Goal: Transaction & Acquisition: Purchase product/service

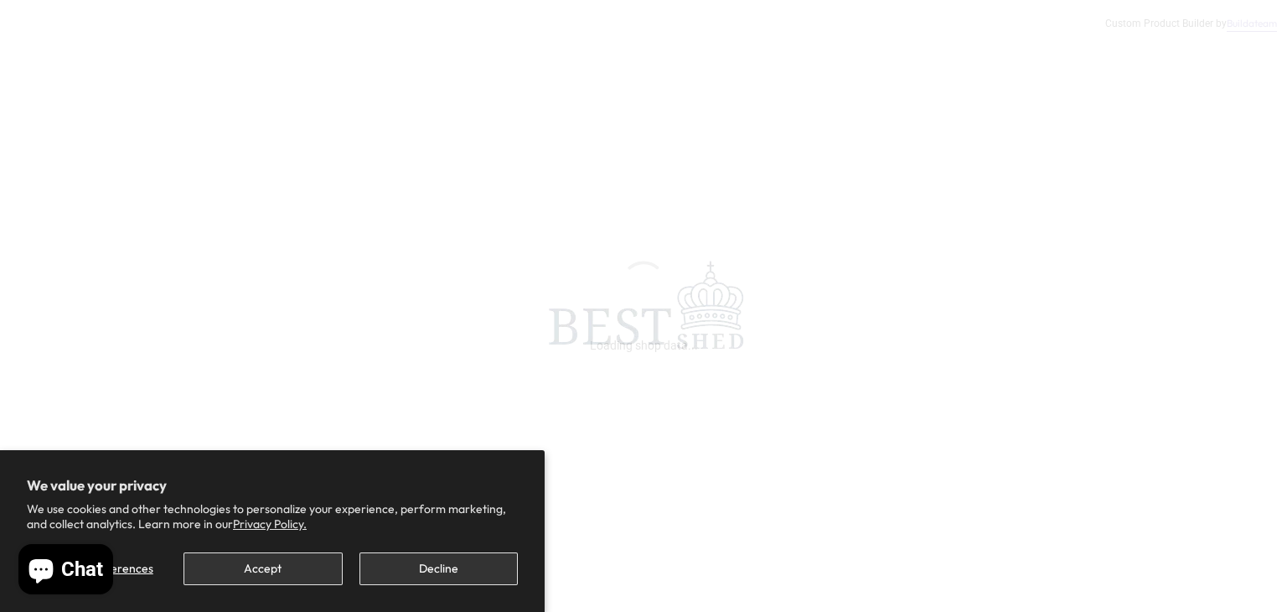
click at [121, 498] on div "We value your privacy We use cookies and other technologies to personalize your…" at bounding box center [272, 504] width 491 height 54
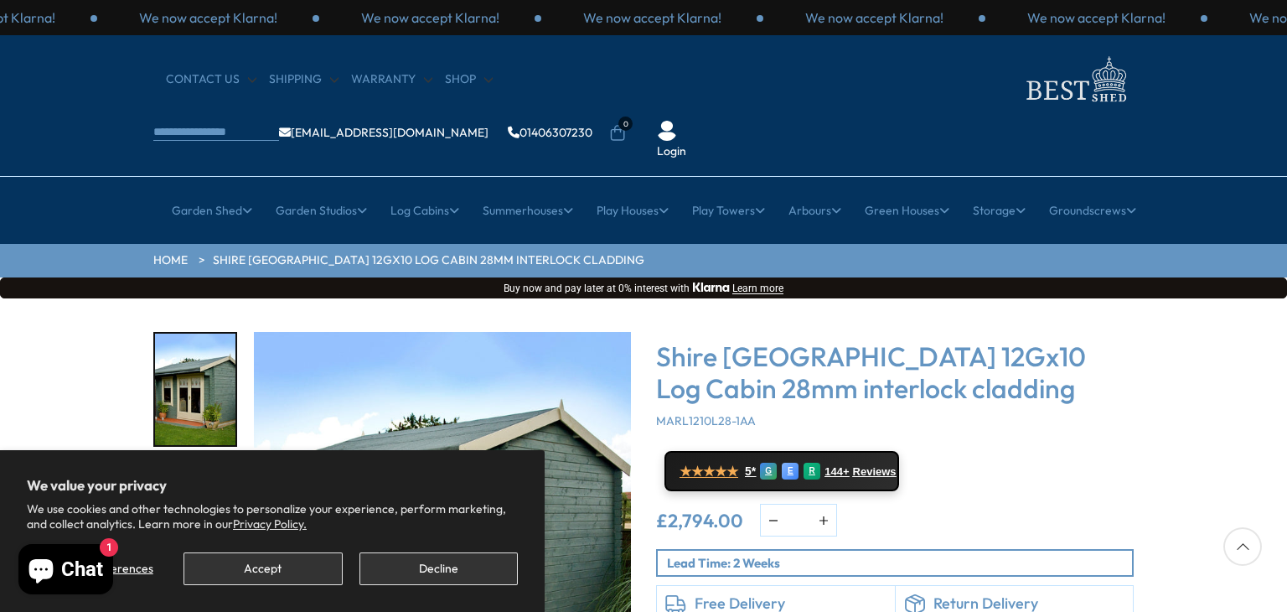
click at [266, 298] on div "Click To Expand Click To Expand Click To Expand Click To Expand Click To Expand…" at bounding box center [643, 551] width 1287 height 506
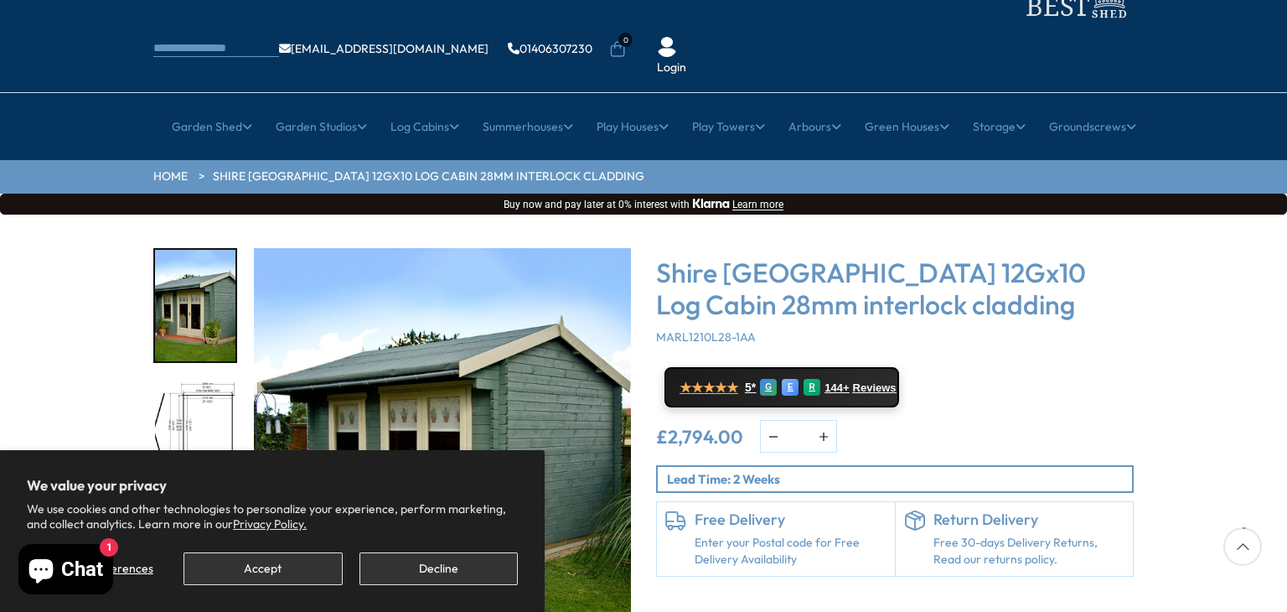
scroll to position [168, 0]
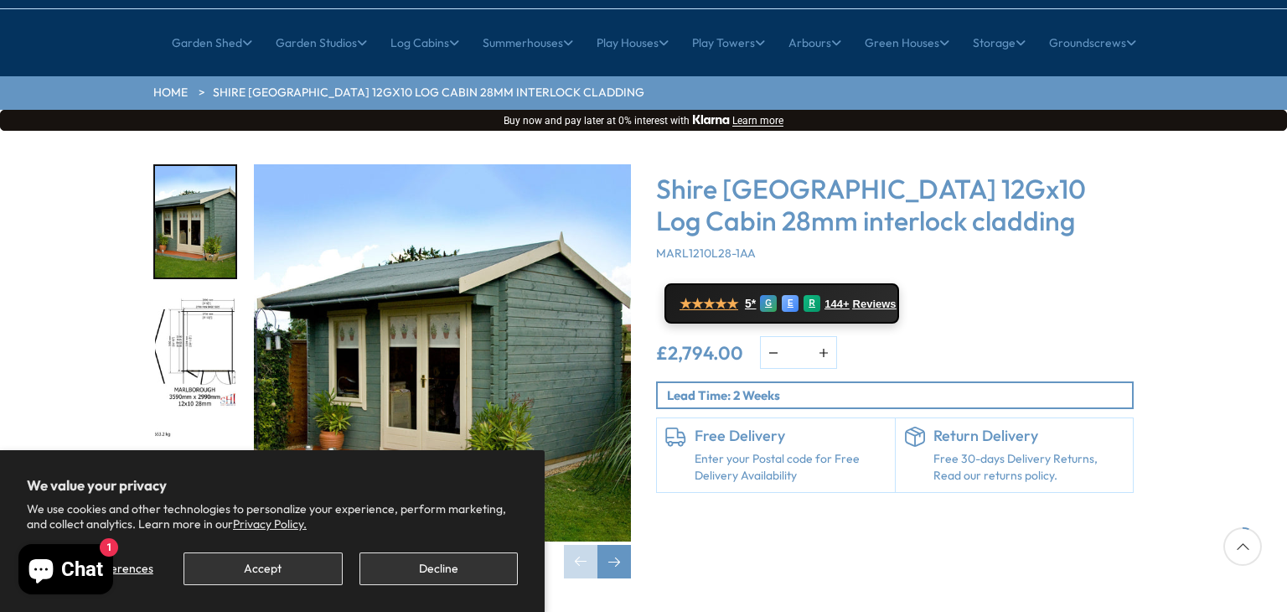
click at [637, 164] on div "Click To Expand Click To Expand Click To Expand Click To Expand Click To Expand…" at bounding box center [392, 371] width 503 height 414
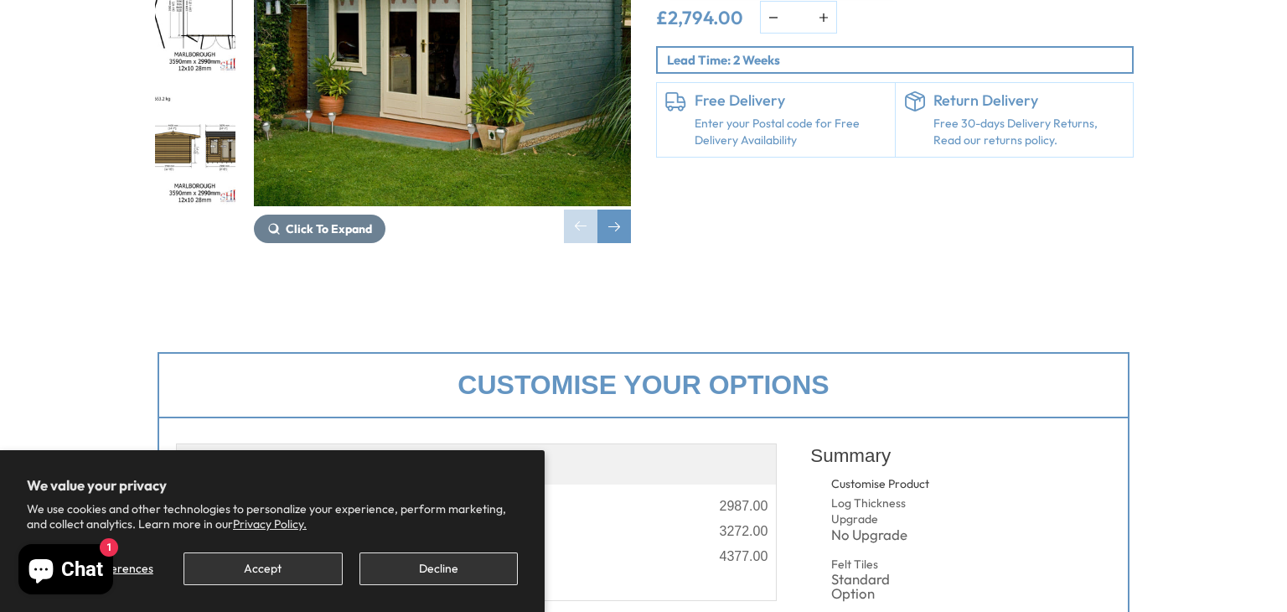
scroll to position [0, 0]
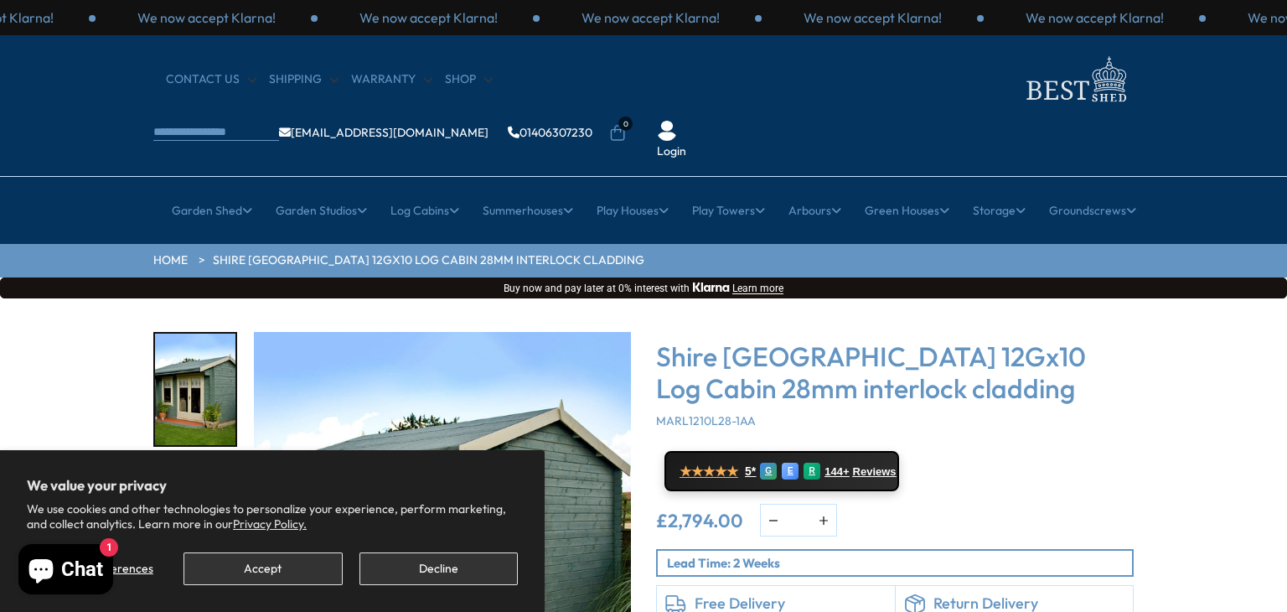
click at [297, 252] on link "Shire [GEOGRAPHIC_DATA] 12Gx10 Log Cabin 28mm interlock cladding" at bounding box center [429, 260] width 432 height 17
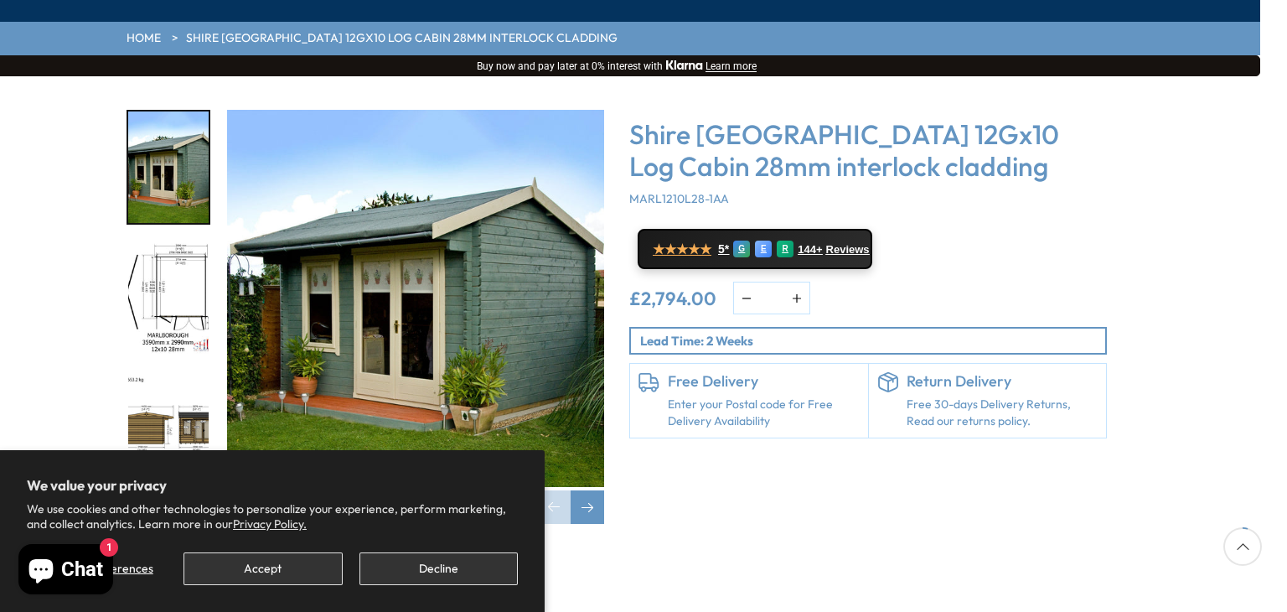
scroll to position [138, 27]
